Goal: Information Seeking & Learning: Find specific fact

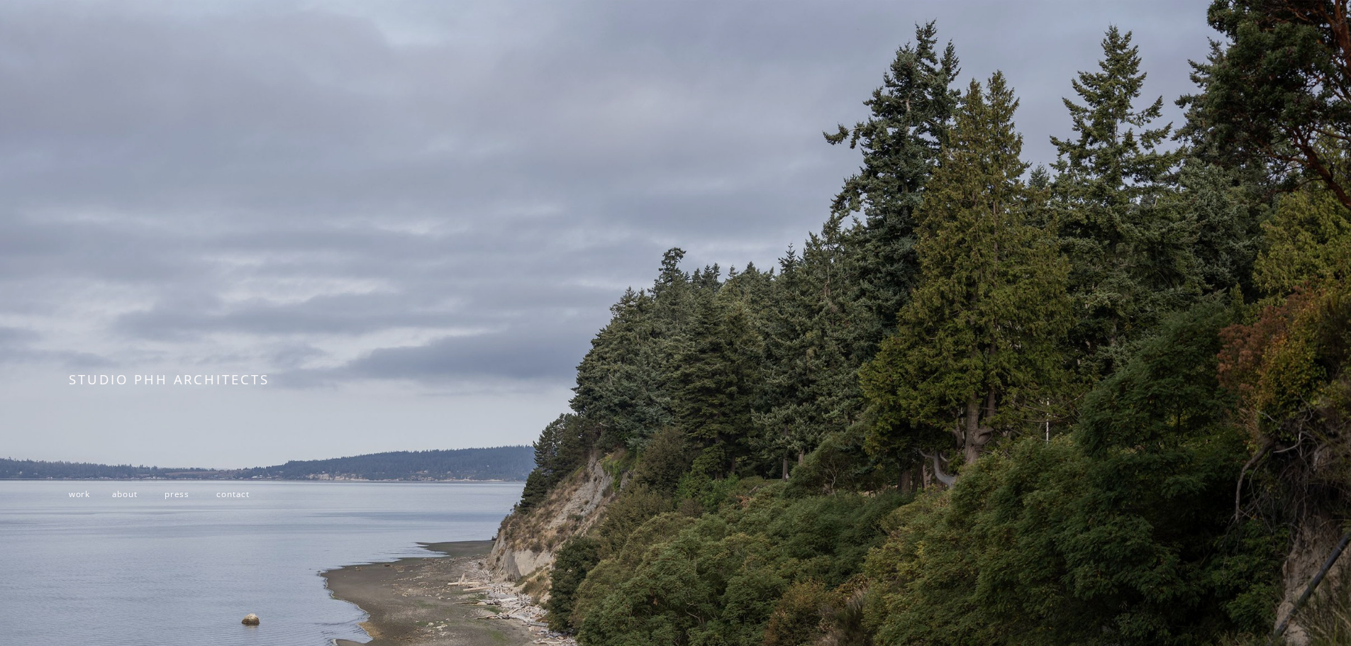
click at [81, 499] on span "work" at bounding box center [79, 493] width 21 height 11
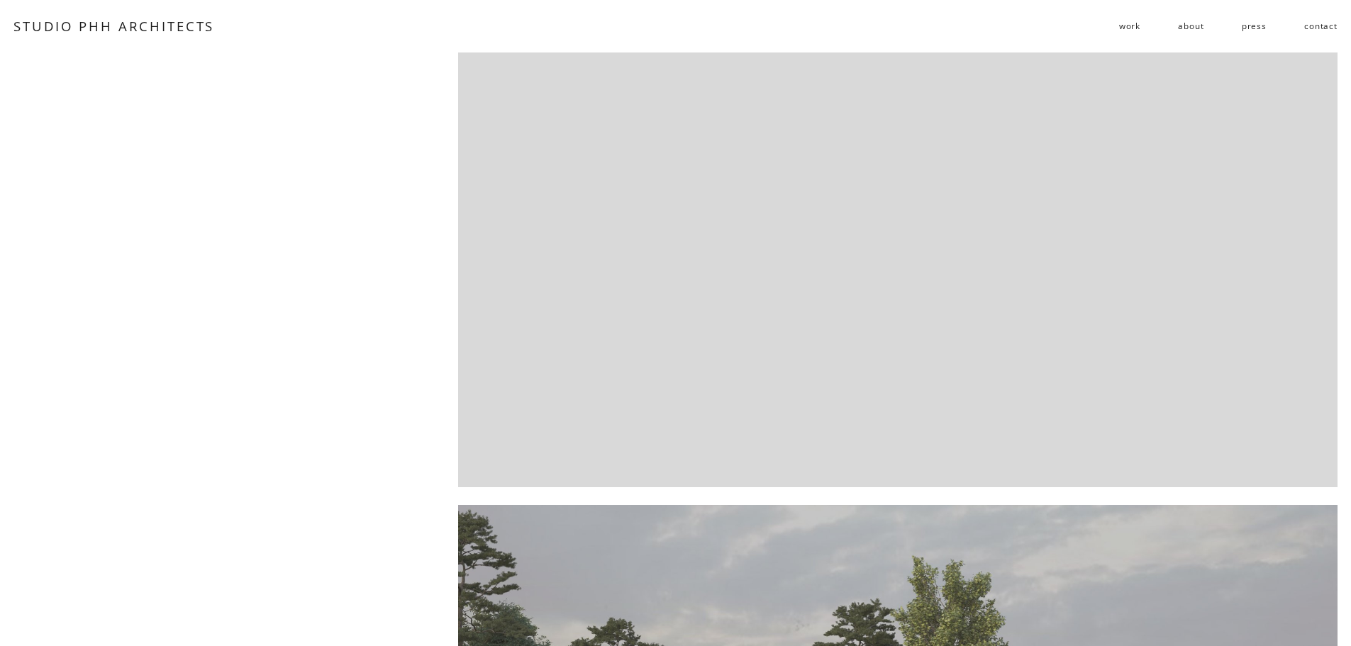
scroll to position [1206, 0]
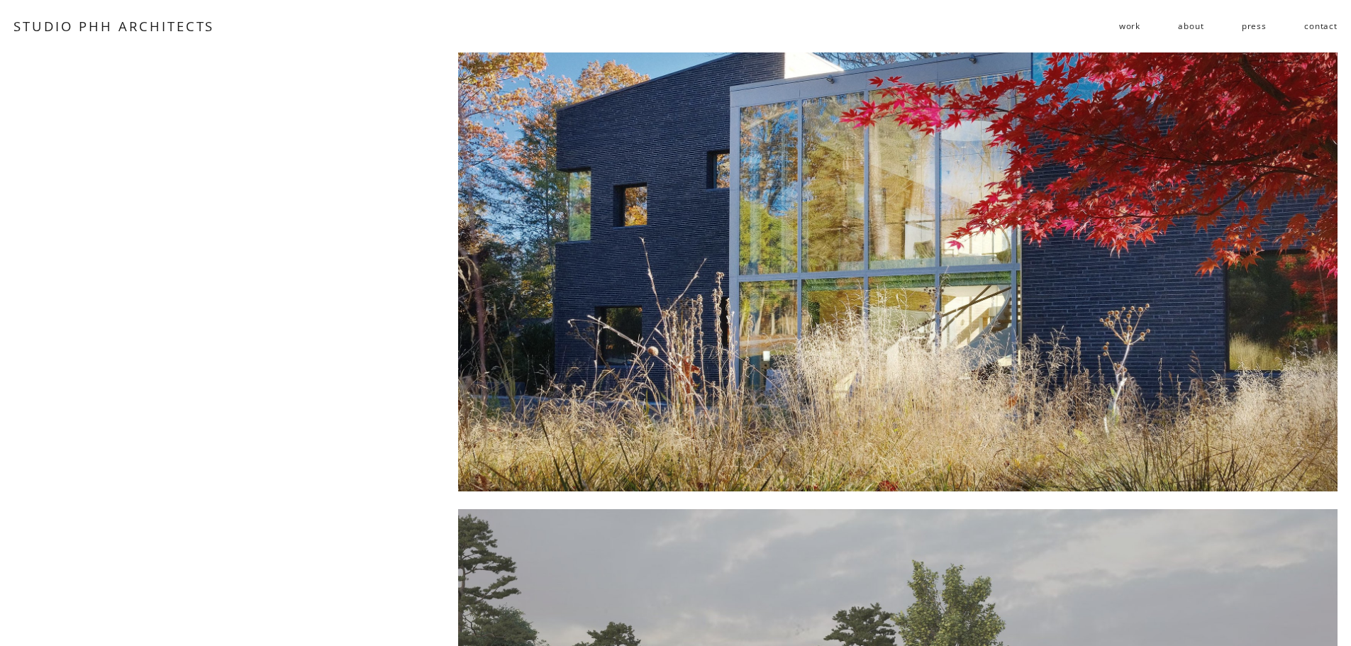
click at [706, 335] on div at bounding box center [897, 223] width 879 height 537
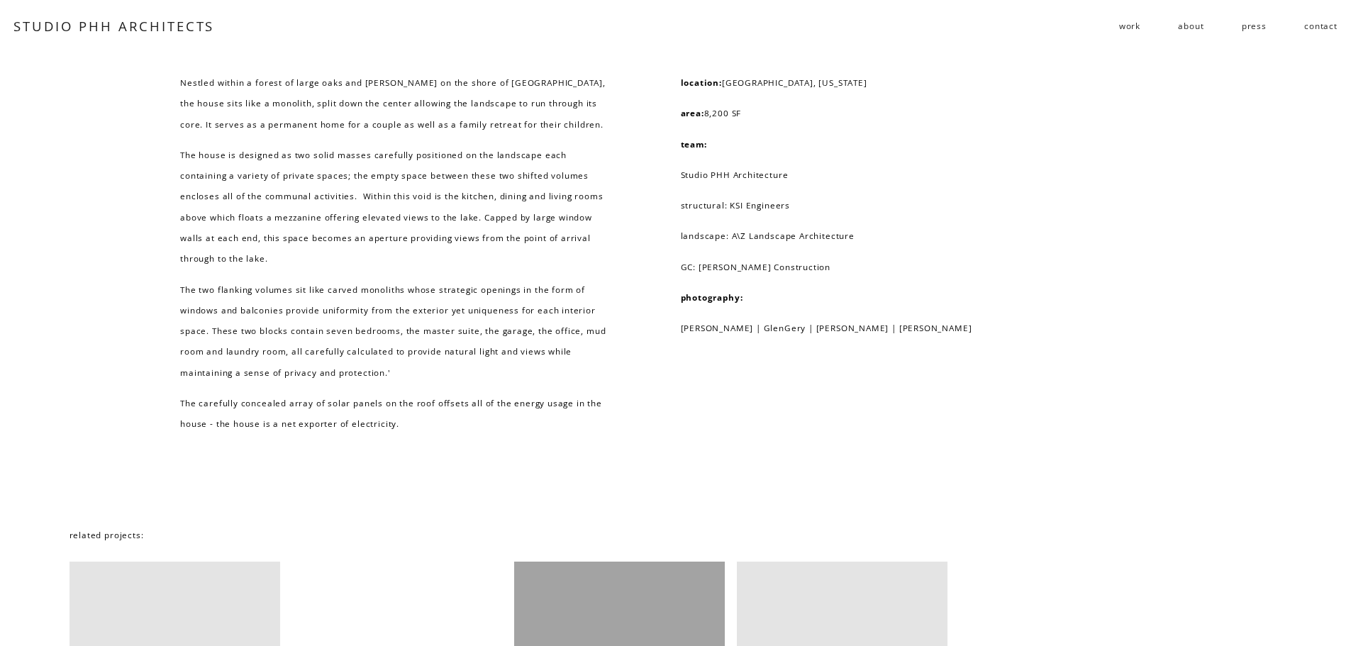
scroll to position [12500, 0]
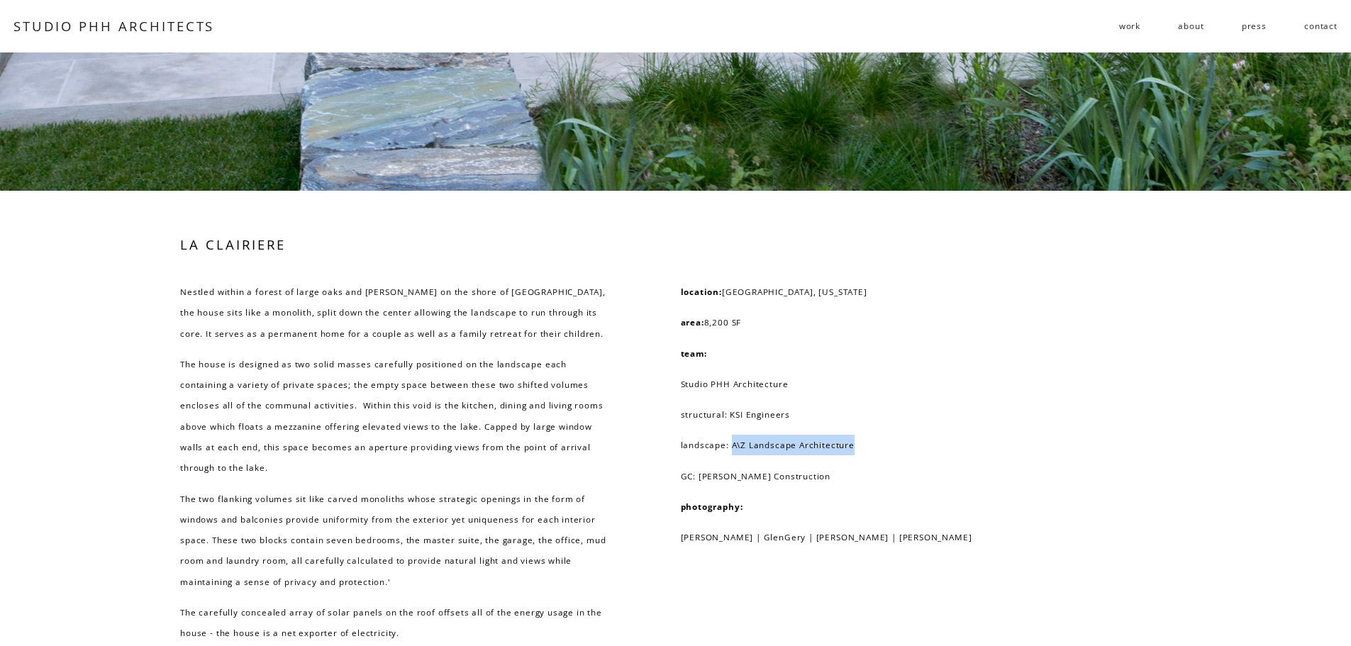
drag, startPoint x: 852, startPoint y: 512, endPoint x: 731, endPoint y: 512, distance: 121.3
click at [731, 455] on p "landscape: A\Z Landscape Architecture" at bounding box center [870, 445] width 379 height 21
copy p "A\Z Landscape Architecture"
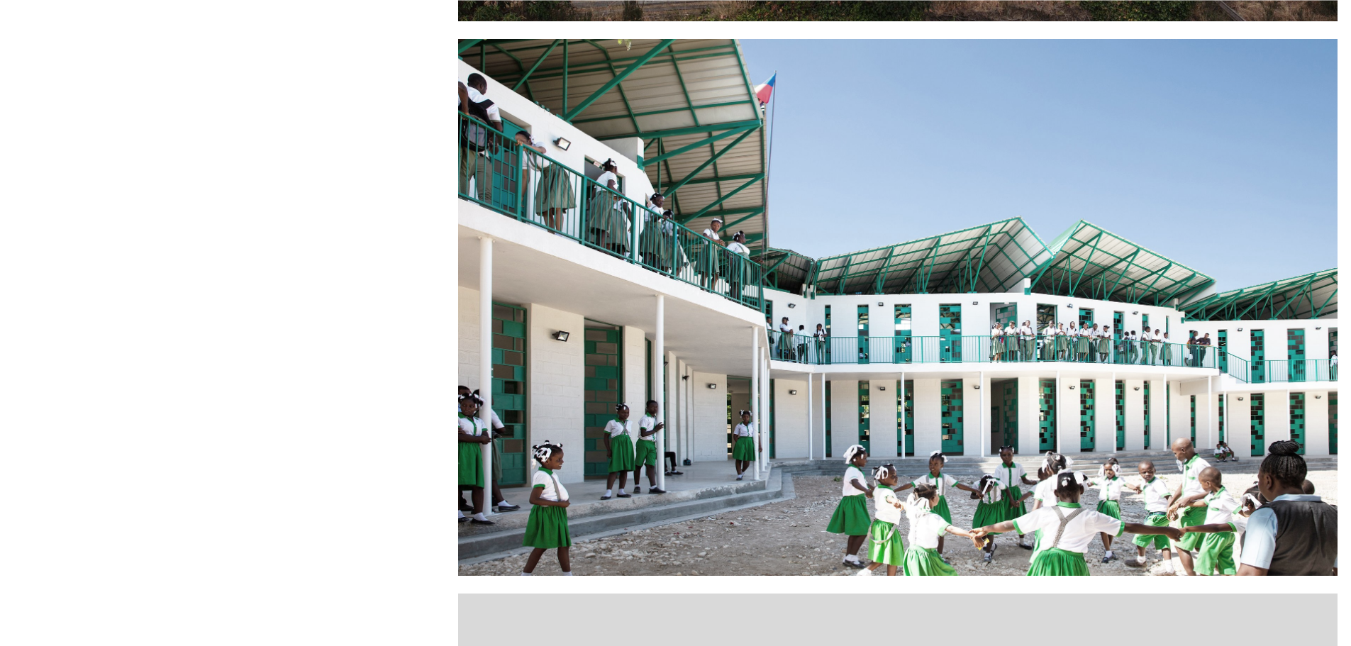
scroll to position [1206, 0]
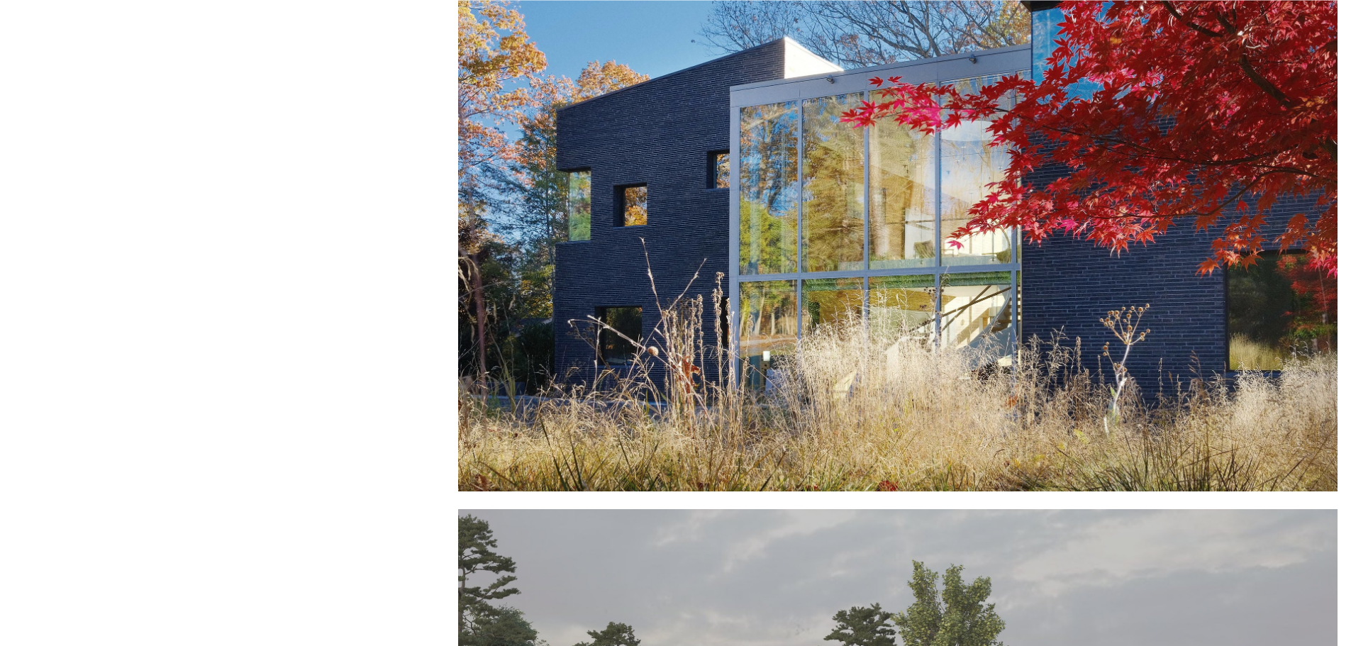
click at [632, 328] on div at bounding box center [897, 223] width 879 height 537
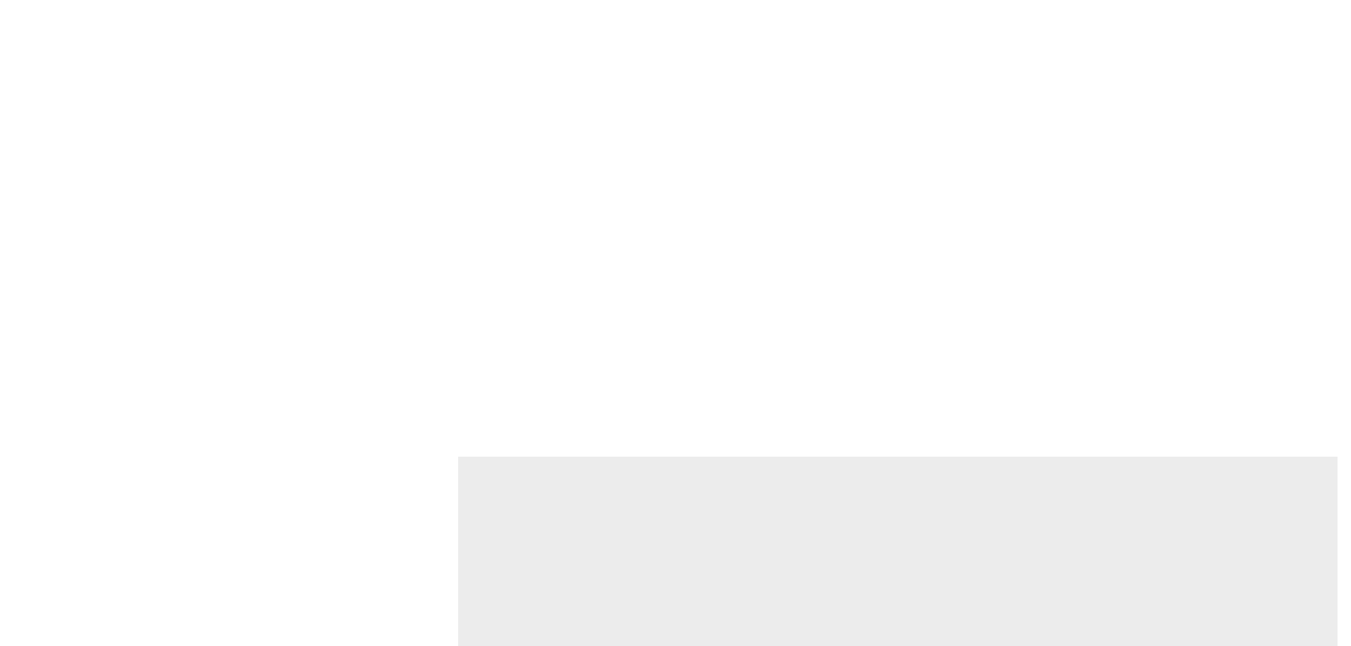
scroll to position [2411, 0]
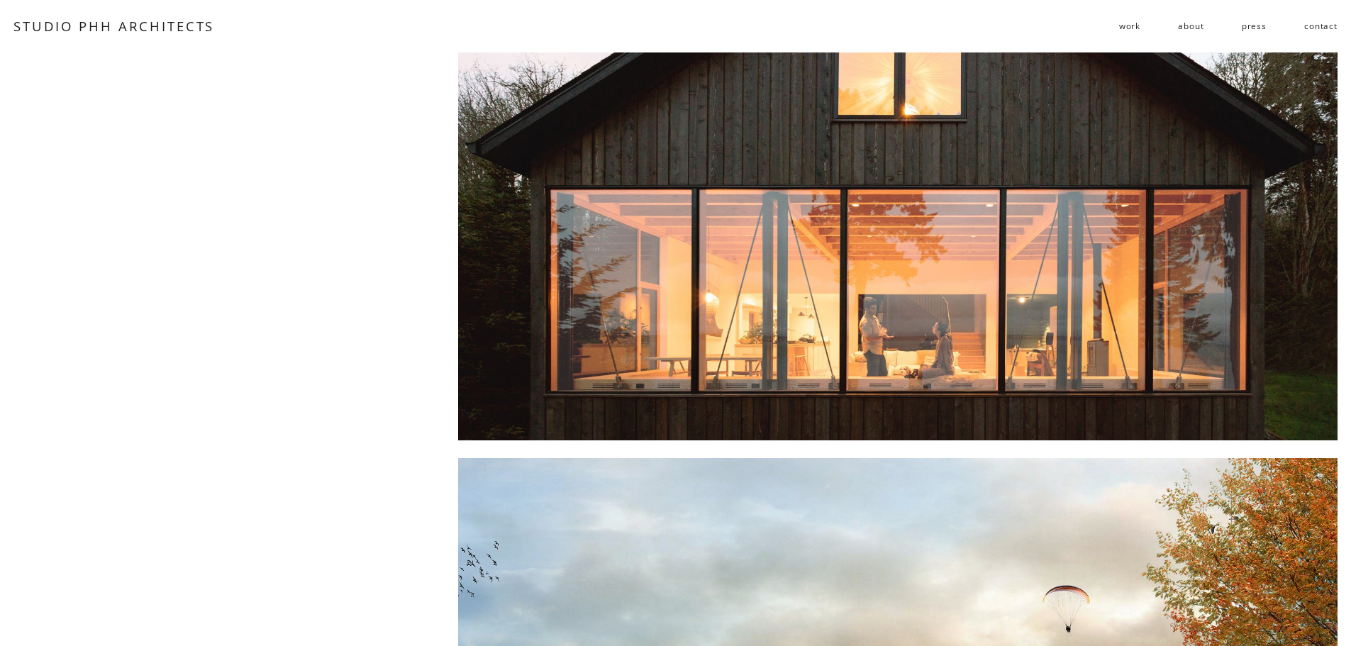
click at [492, 233] on div at bounding box center [897, 149] width 879 height 583
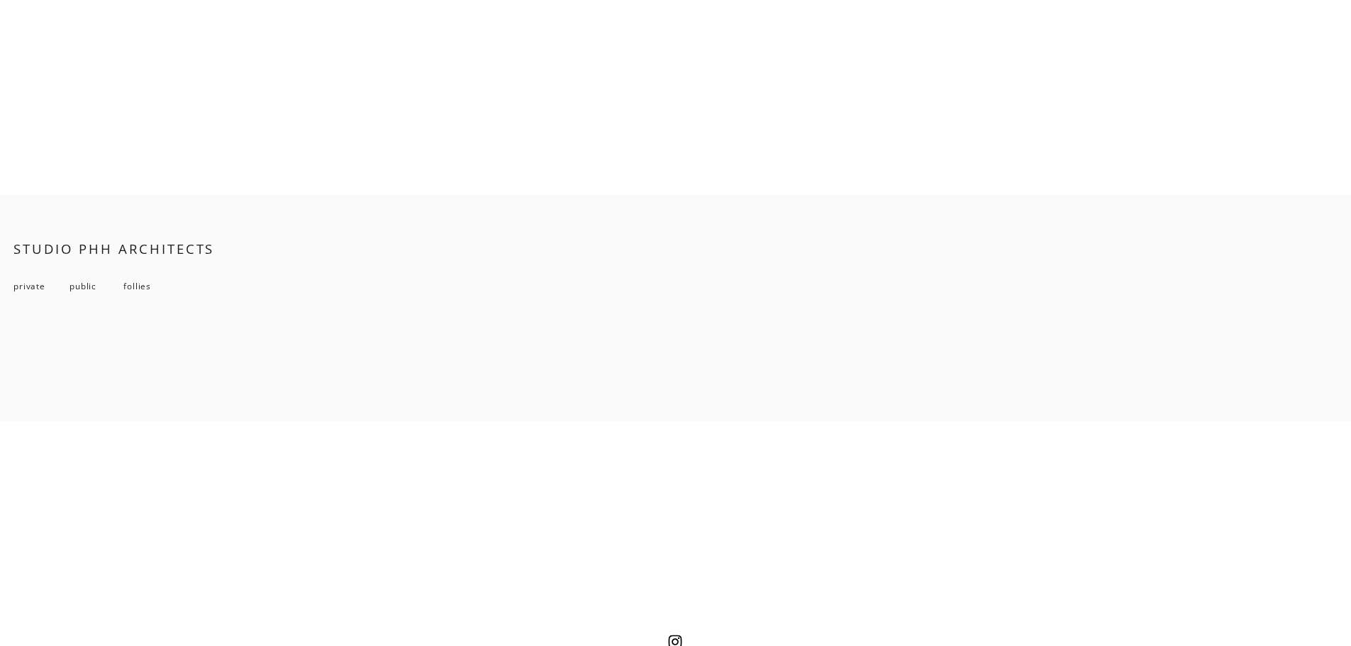
scroll to position [12233, 0]
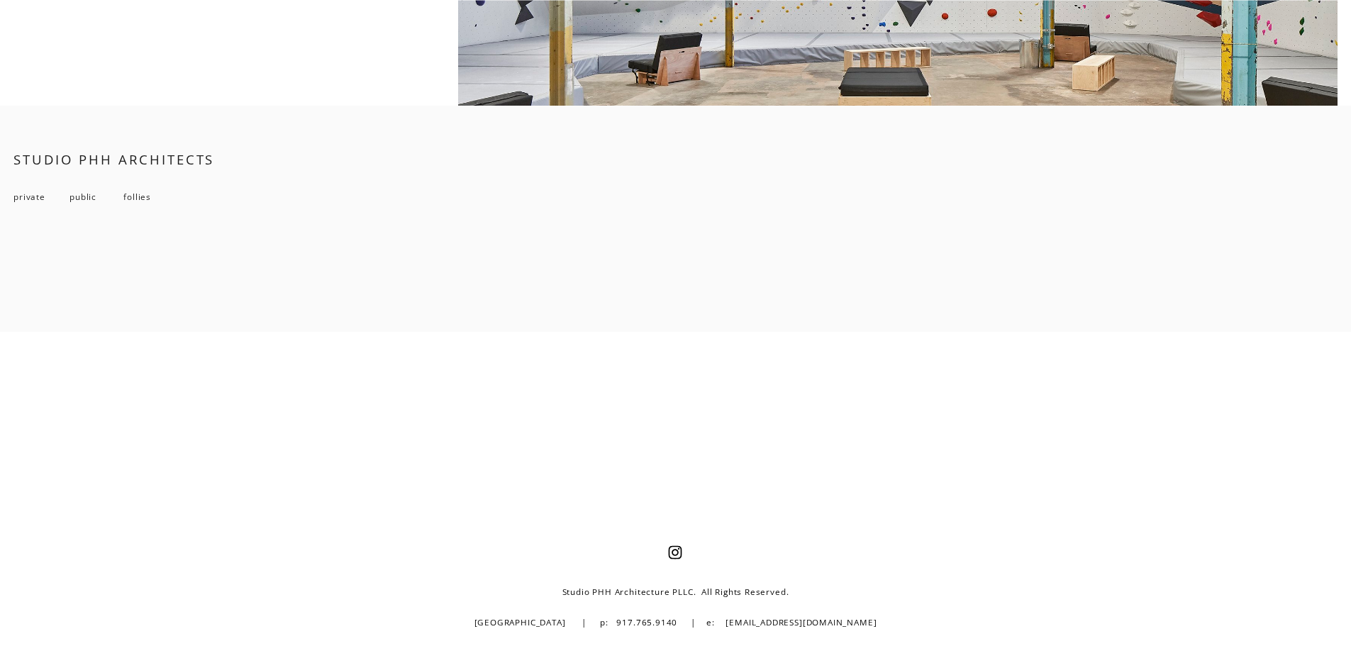
click at [17, 194] on span "private" at bounding box center [29, 196] width 32 height 11
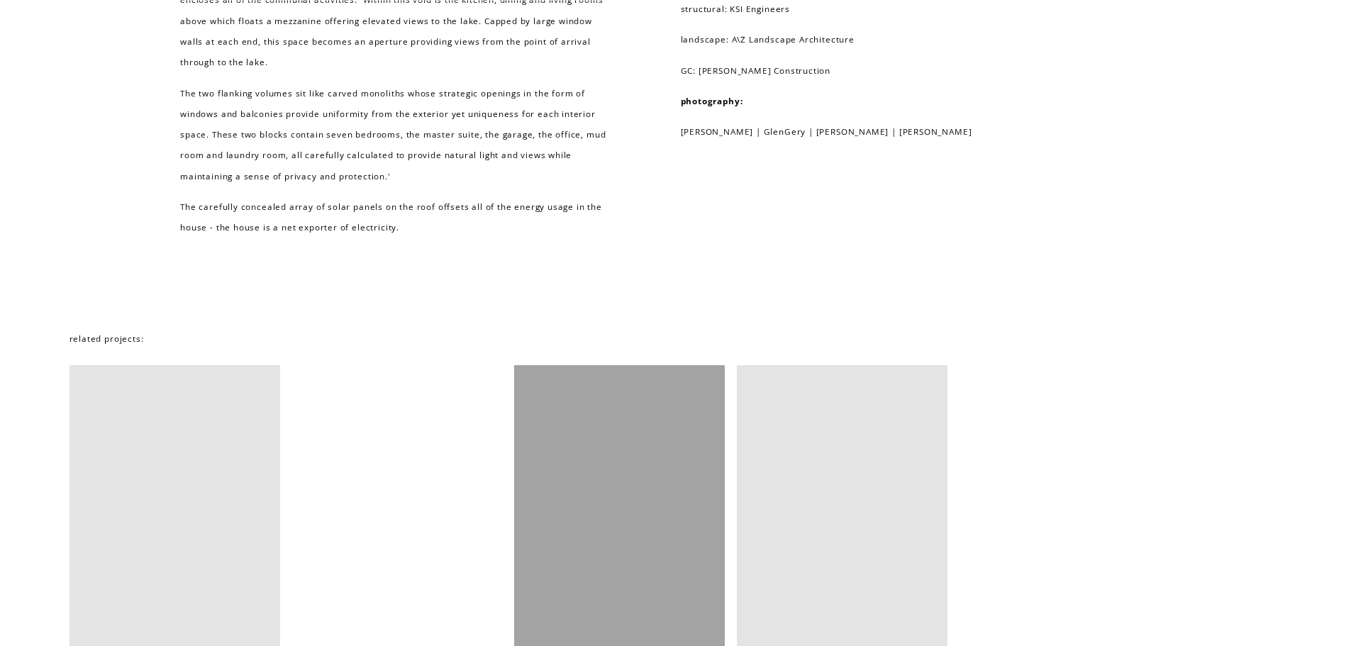
scroll to position [13263, 0]
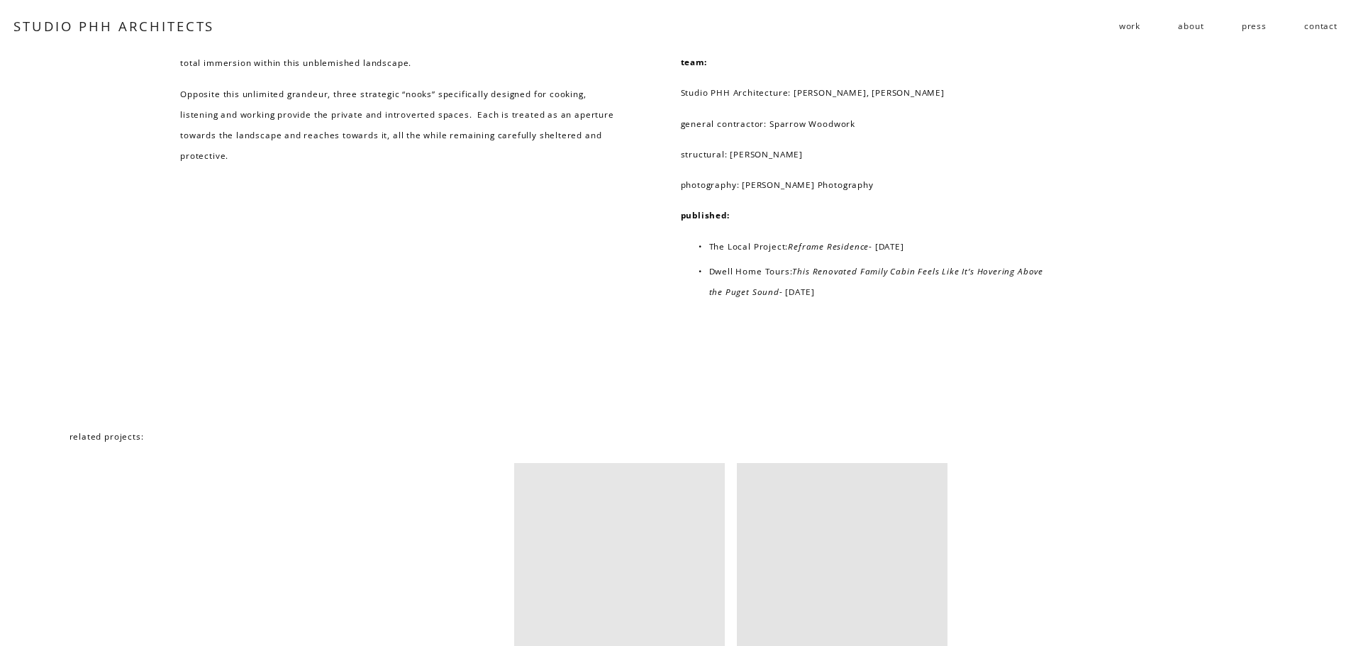
scroll to position [9221, 0]
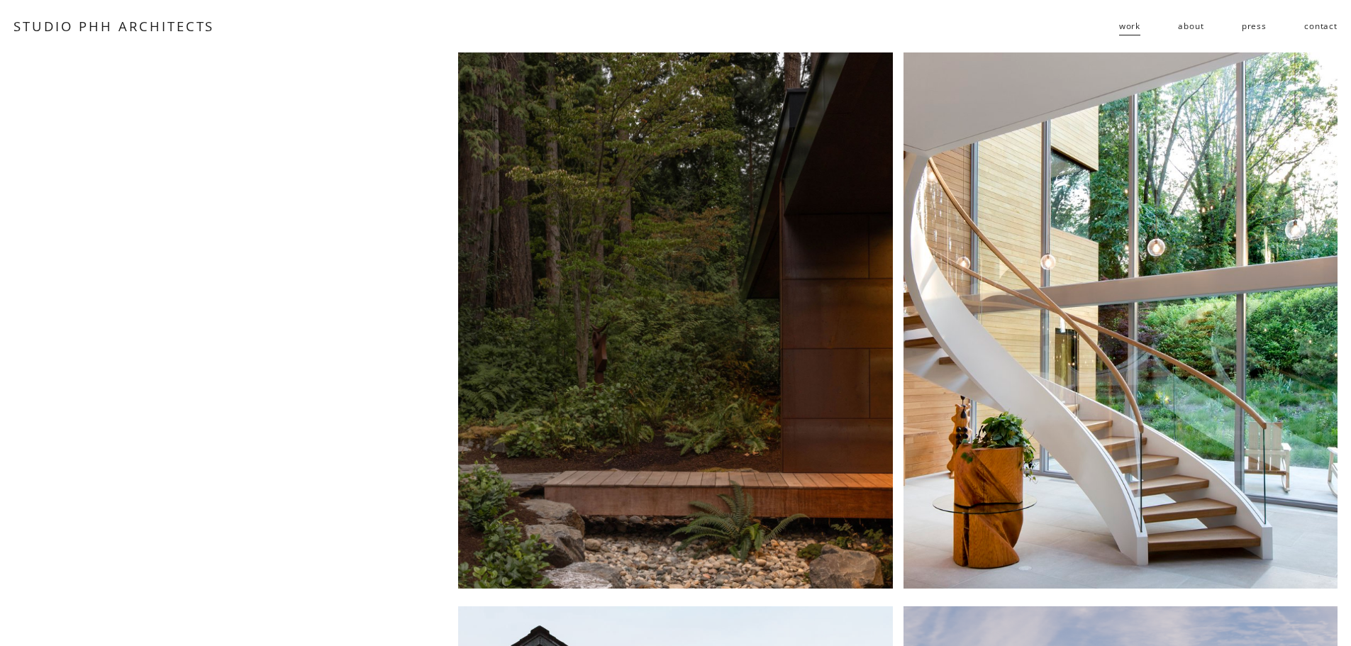
click at [657, 265] on div at bounding box center [675, 320] width 434 height 537
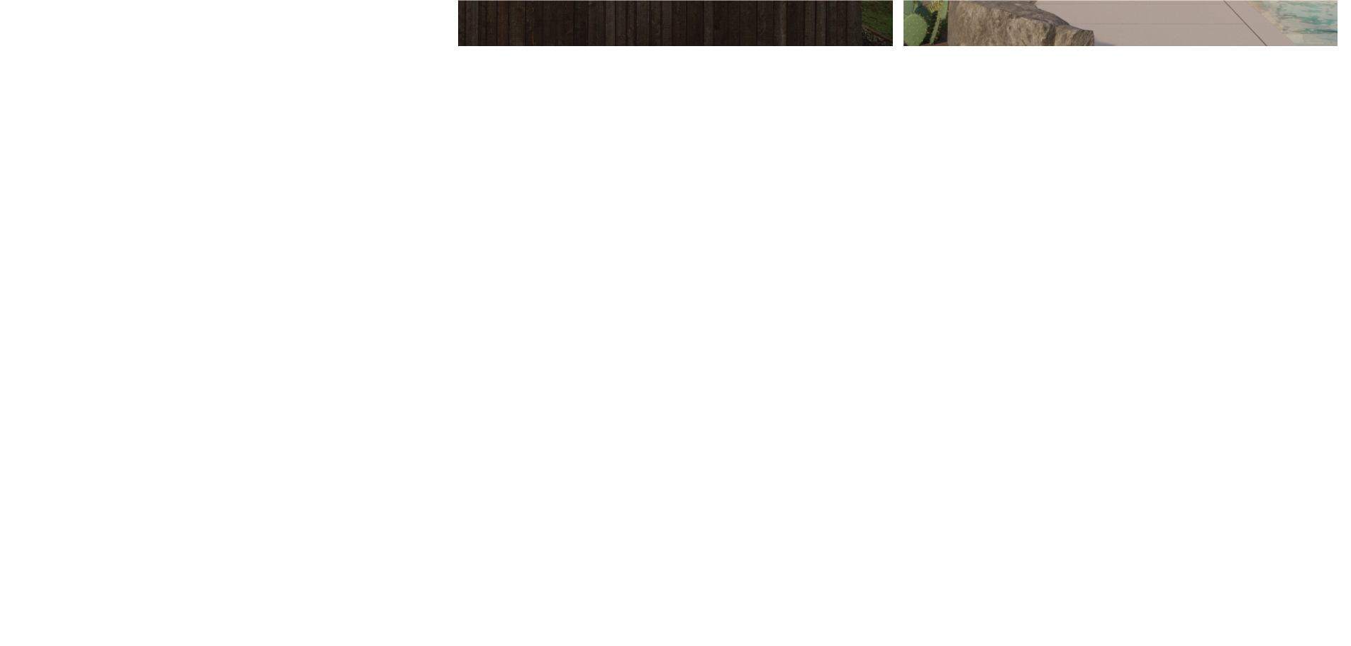
scroll to position [1135, 0]
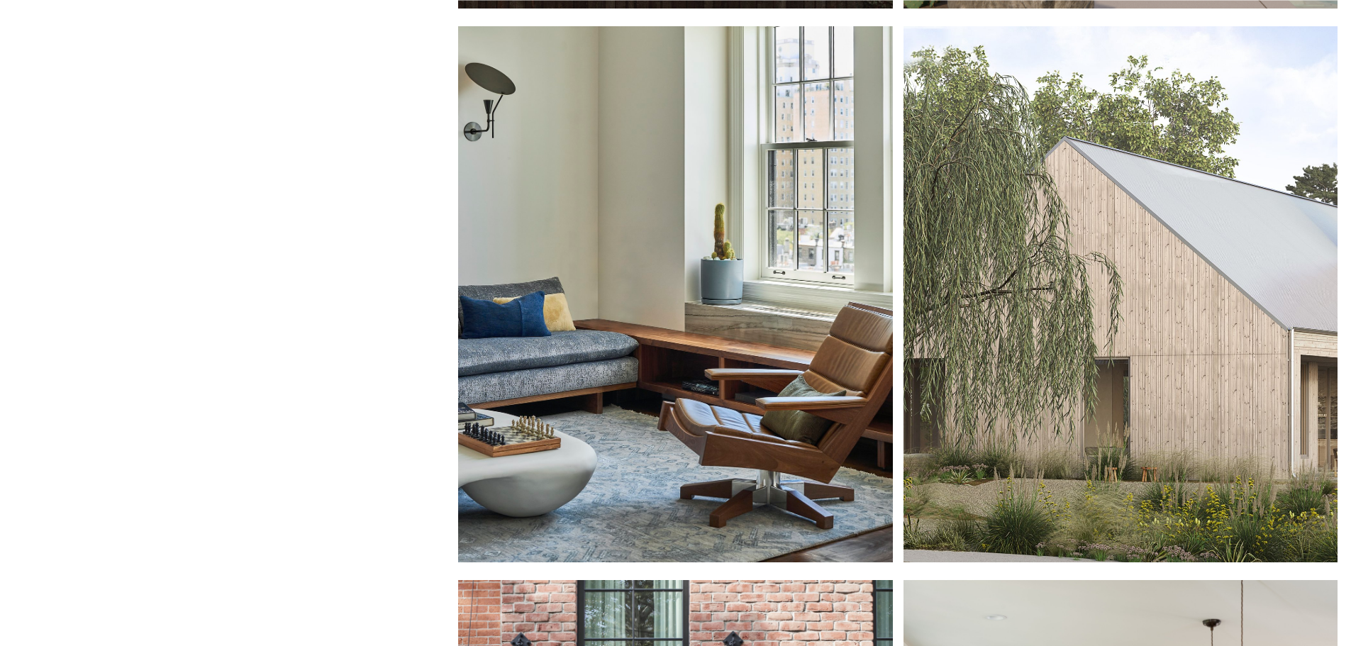
click at [948, 321] on div at bounding box center [1121, 294] width 434 height 537
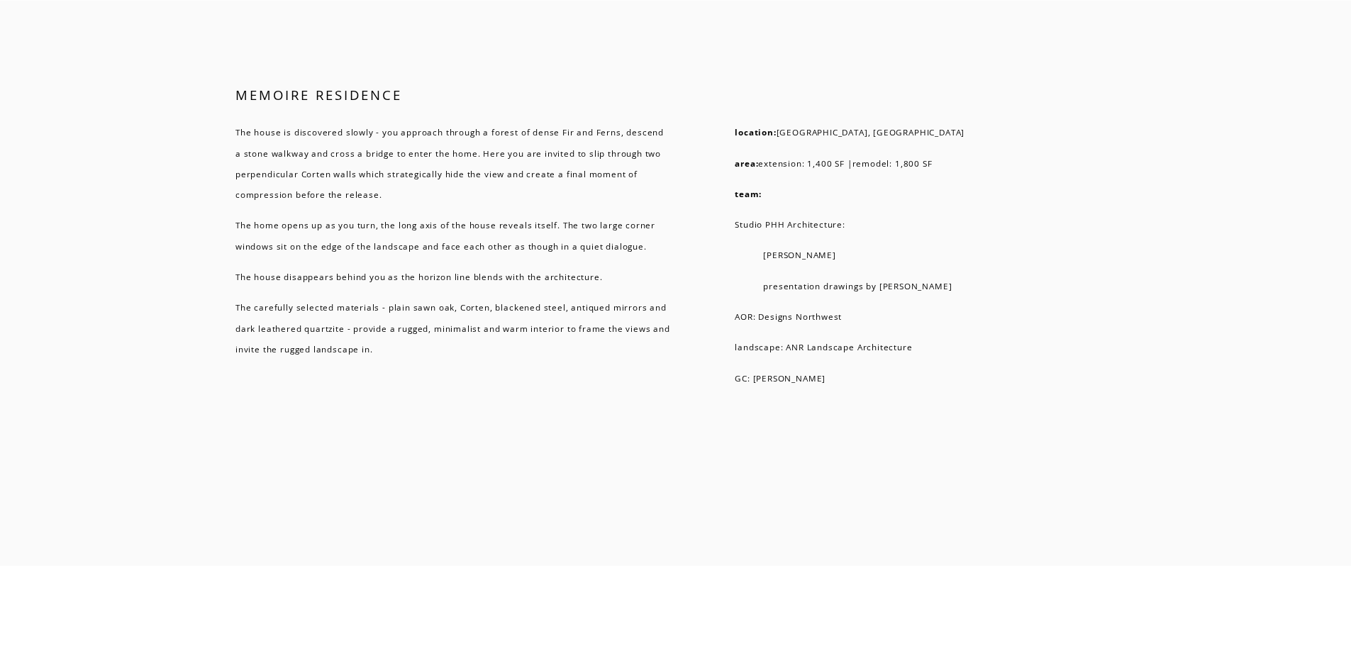
scroll to position [10000, 0]
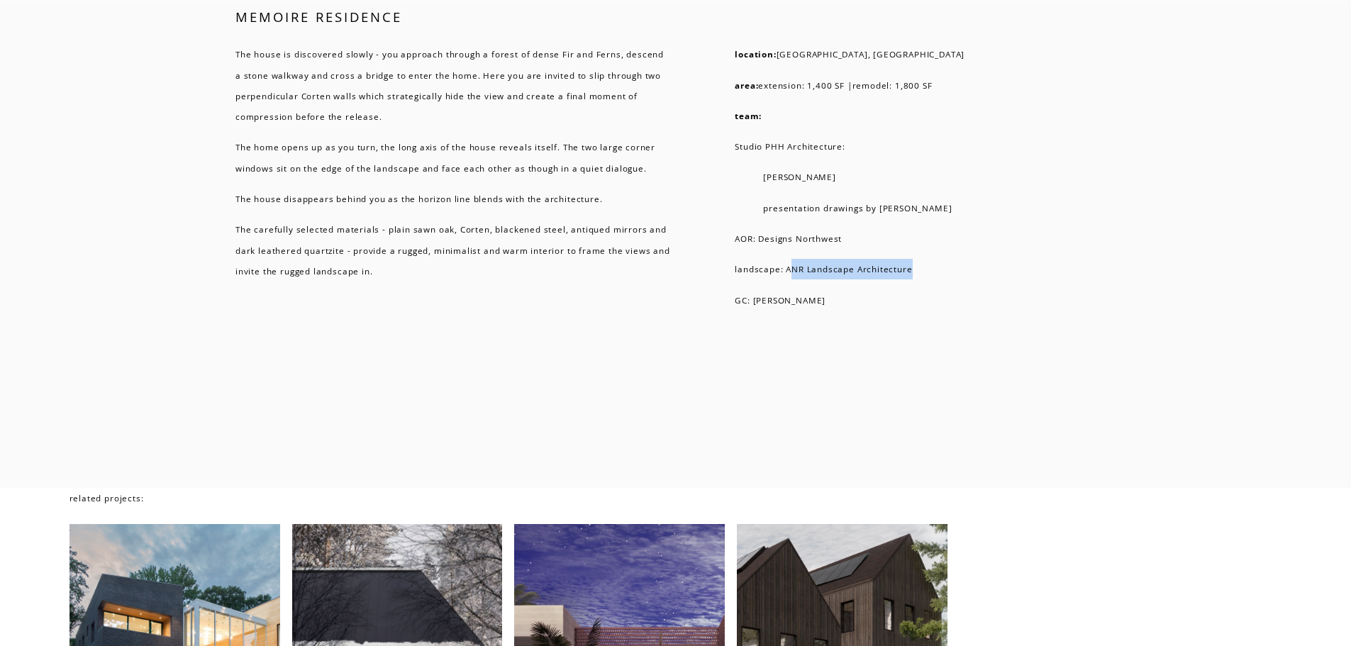
drag, startPoint x: 911, startPoint y: 321, endPoint x: 788, endPoint y: 323, distance: 123.4
click at [788, 279] on p "landscape: ANR Landscape Architecture" at bounding box center [953, 269] width 436 height 21
click at [787, 279] on p "landscape: ANR Landscape Architecture" at bounding box center [953, 269] width 436 height 21
drag, startPoint x: 784, startPoint y: 323, endPoint x: 908, endPoint y: 324, distance: 123.4
click at [908, 279] on p "landscape: ANR Landscape Architecture" at bounding box center [953, 269] width 436 height 21
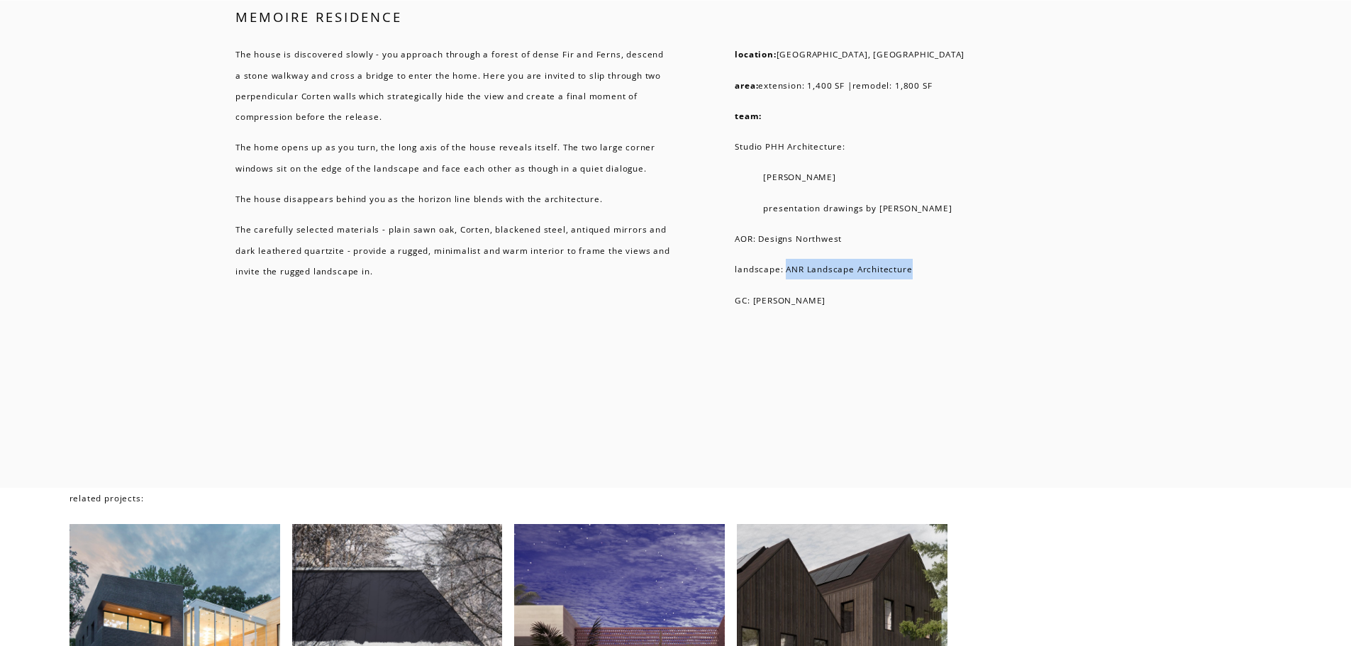
copy p "ANR Landscape Architecture"
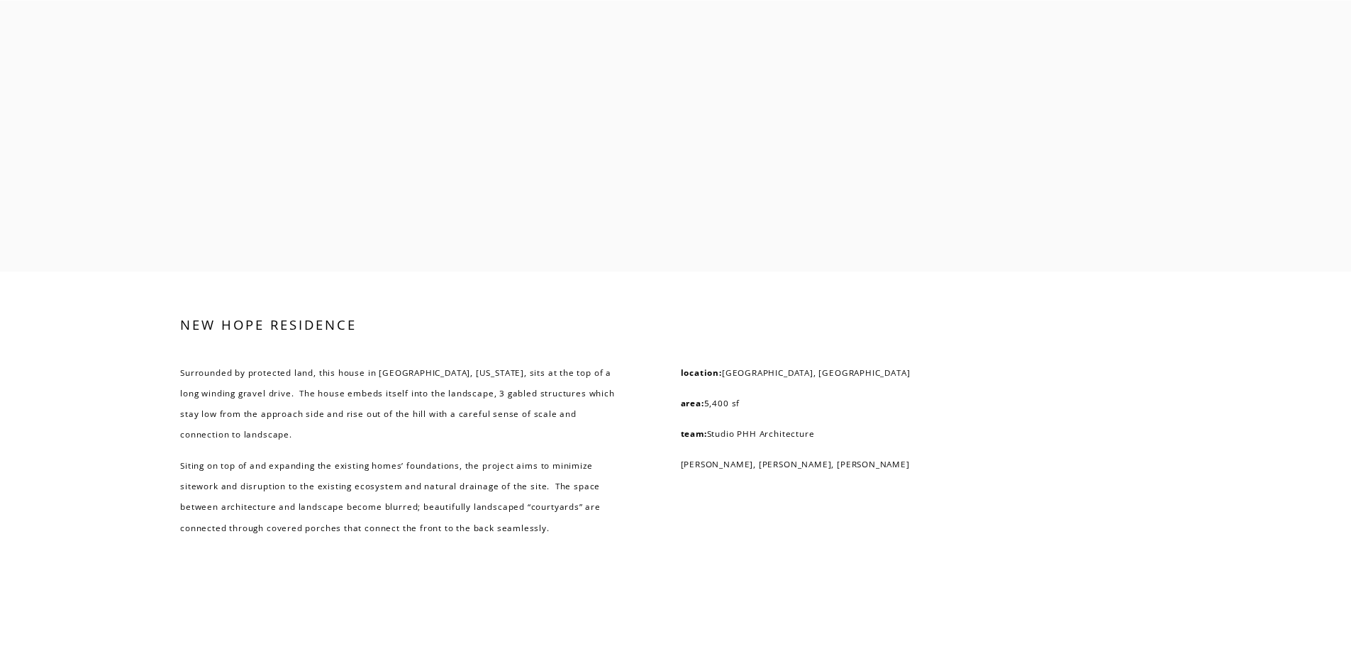
scroll to position [4043, 0]
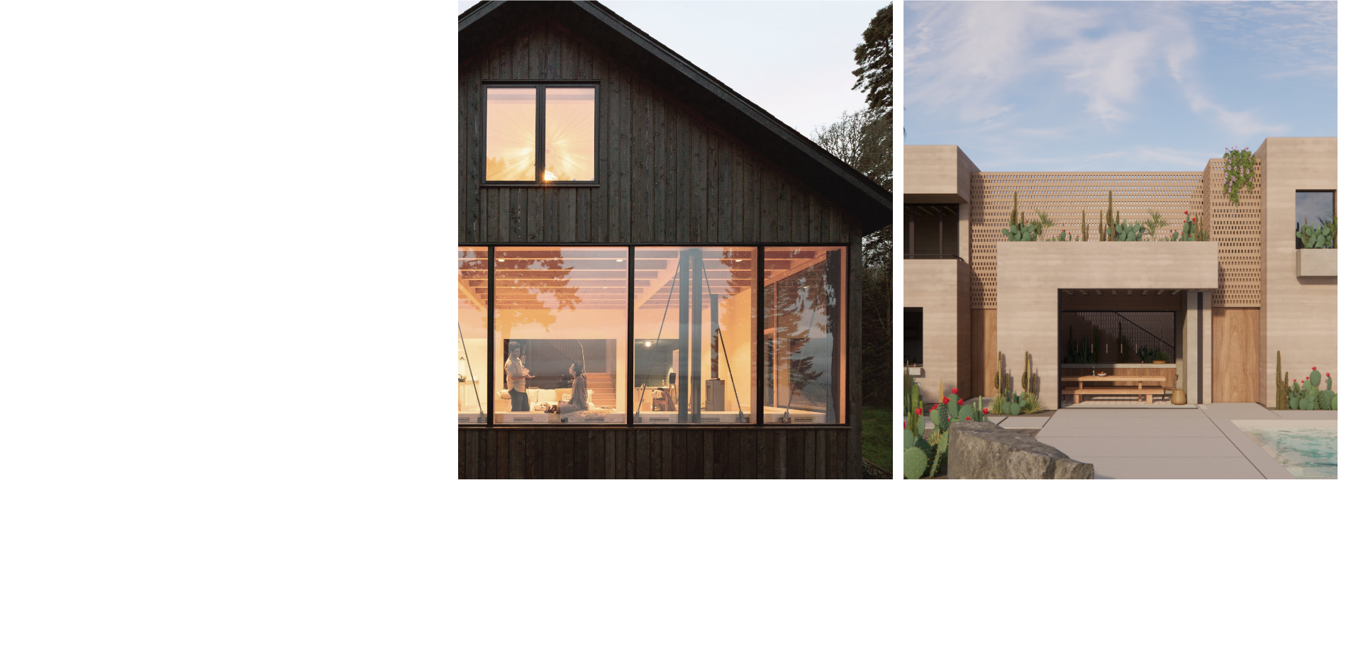
scroll to position [672, 0]
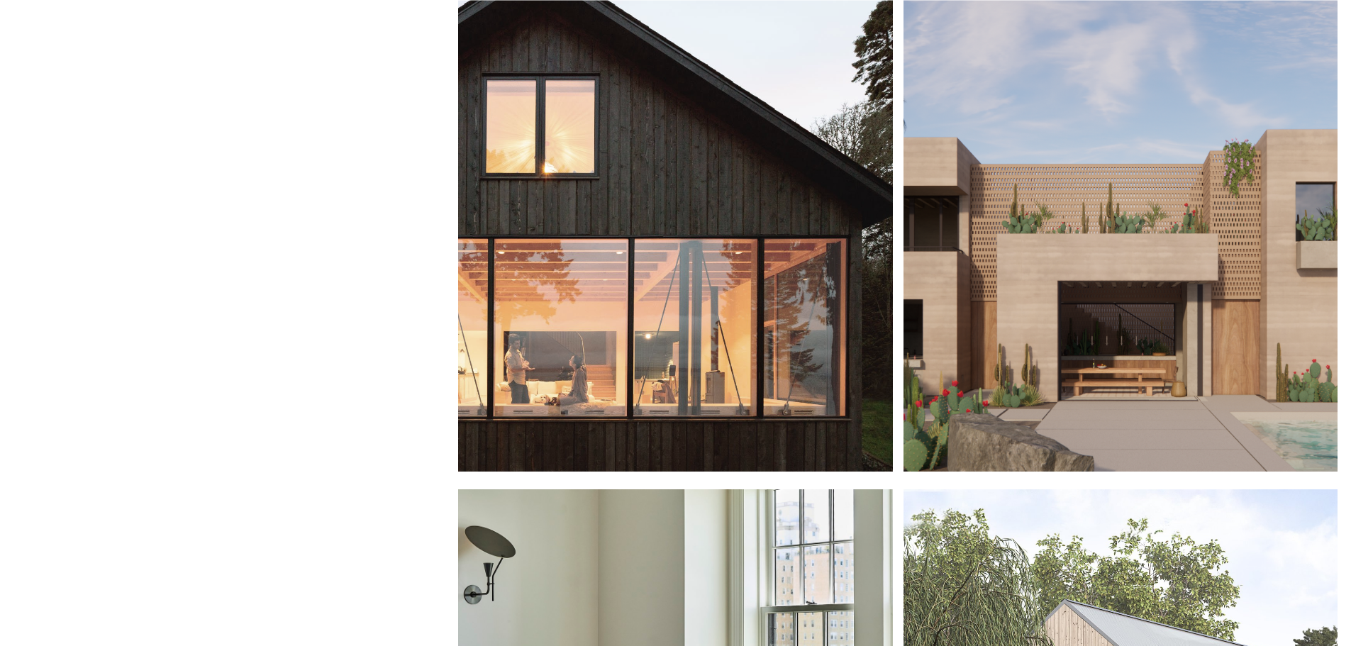
click at [1173, 157] on div at bounding box center [1121, 203] width 434 height 537
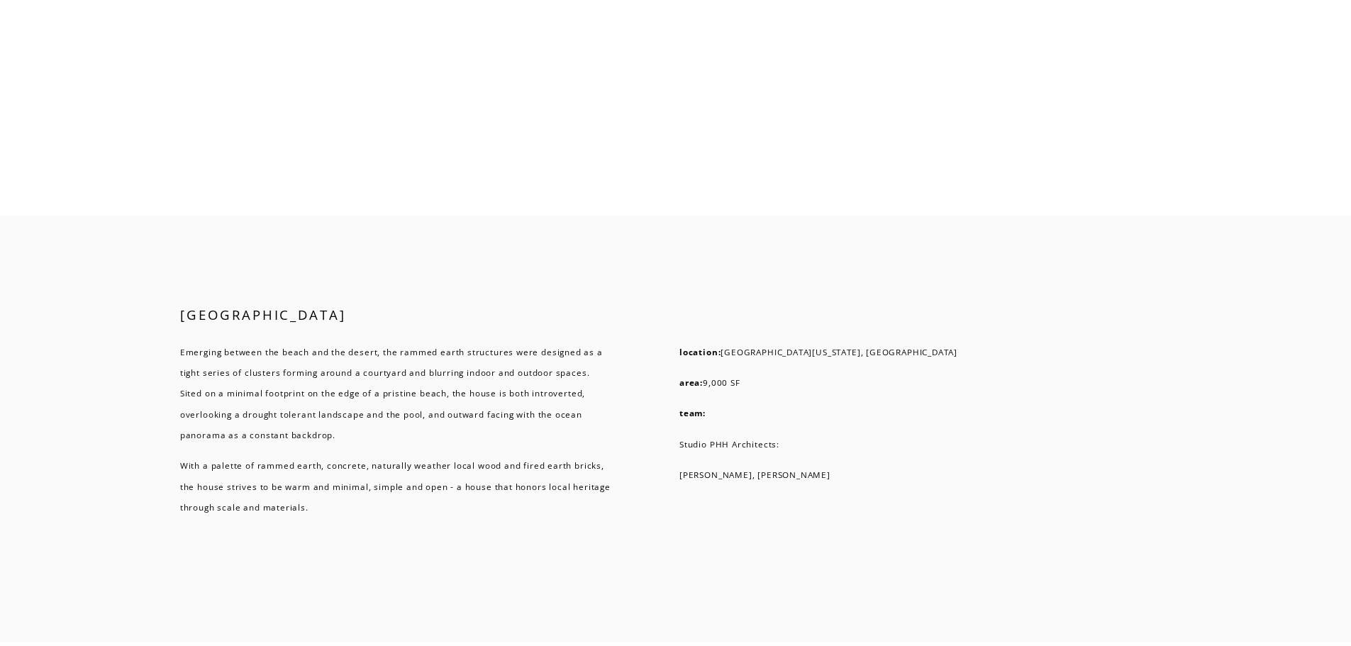
scroll to position [6924, 0]
